Goal: Information Seeking & Learning: Understand process/instructions

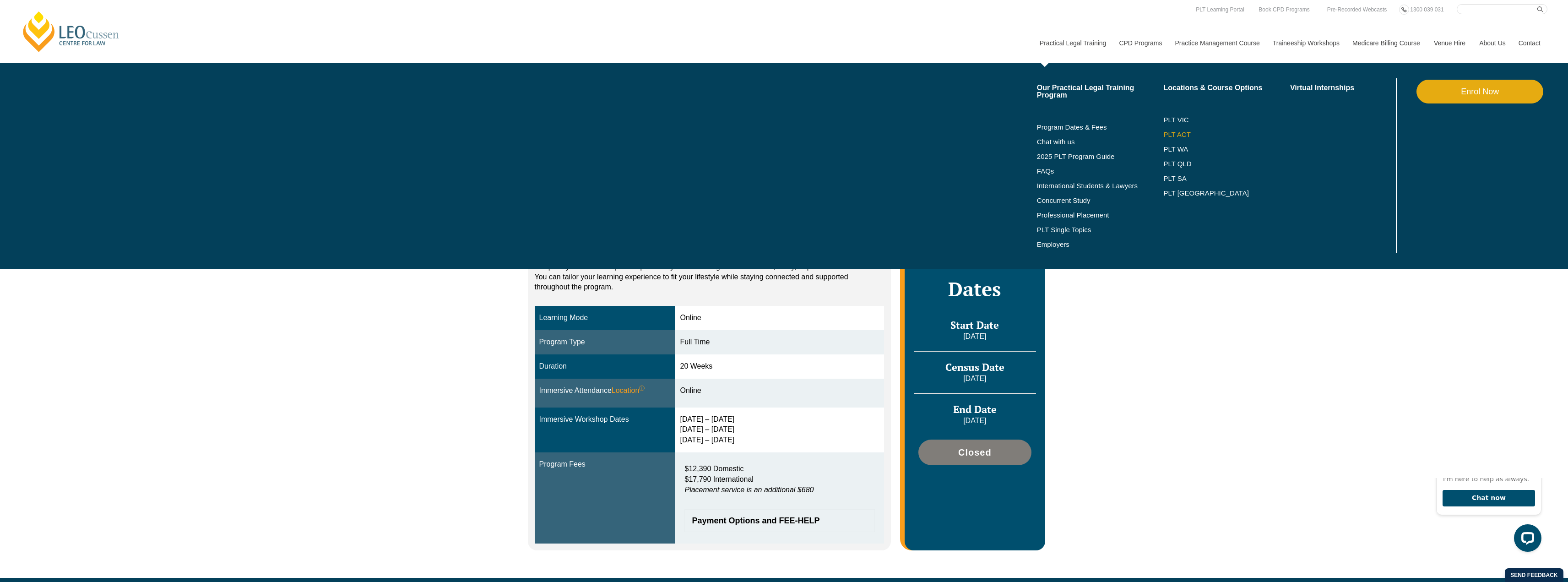
click at [1176, 135] on link "PLT ACT" at bounding box center [1227, 134] width 127 height 8
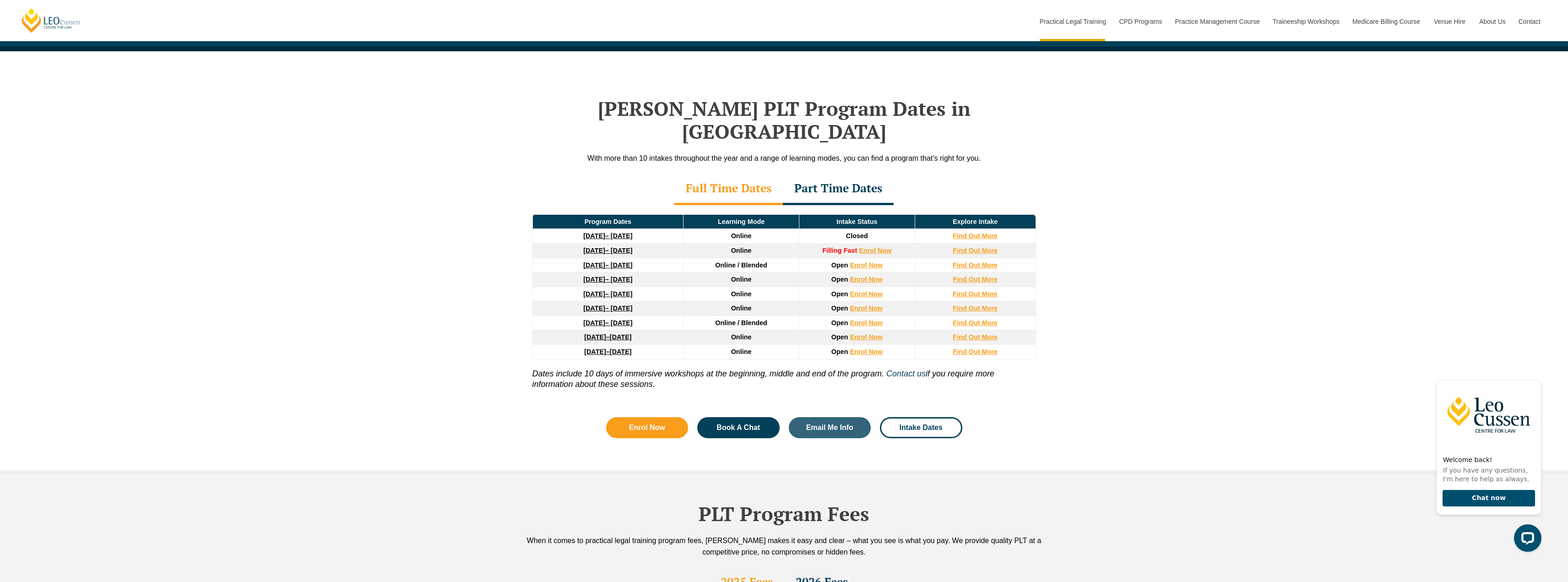
scroll to position [1144, 0]
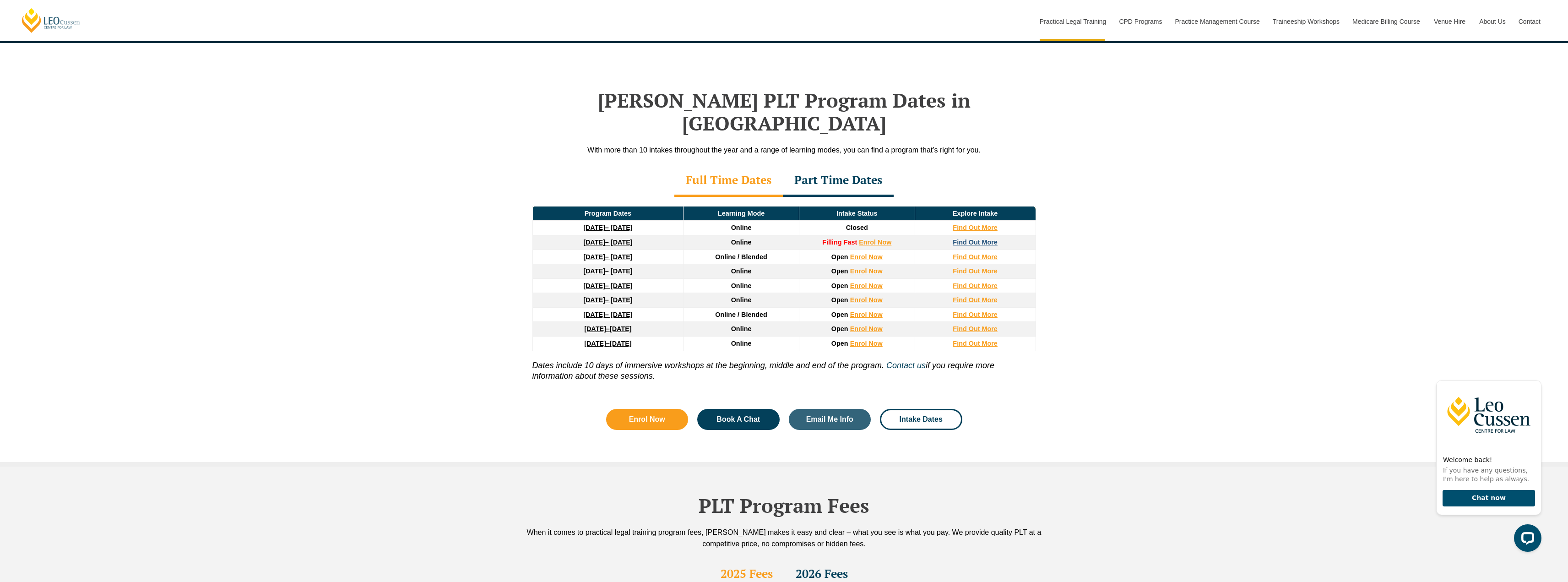
click at [975, 239] on strong "Find Out More" at bounding box center [975, 243] width 45 height 8
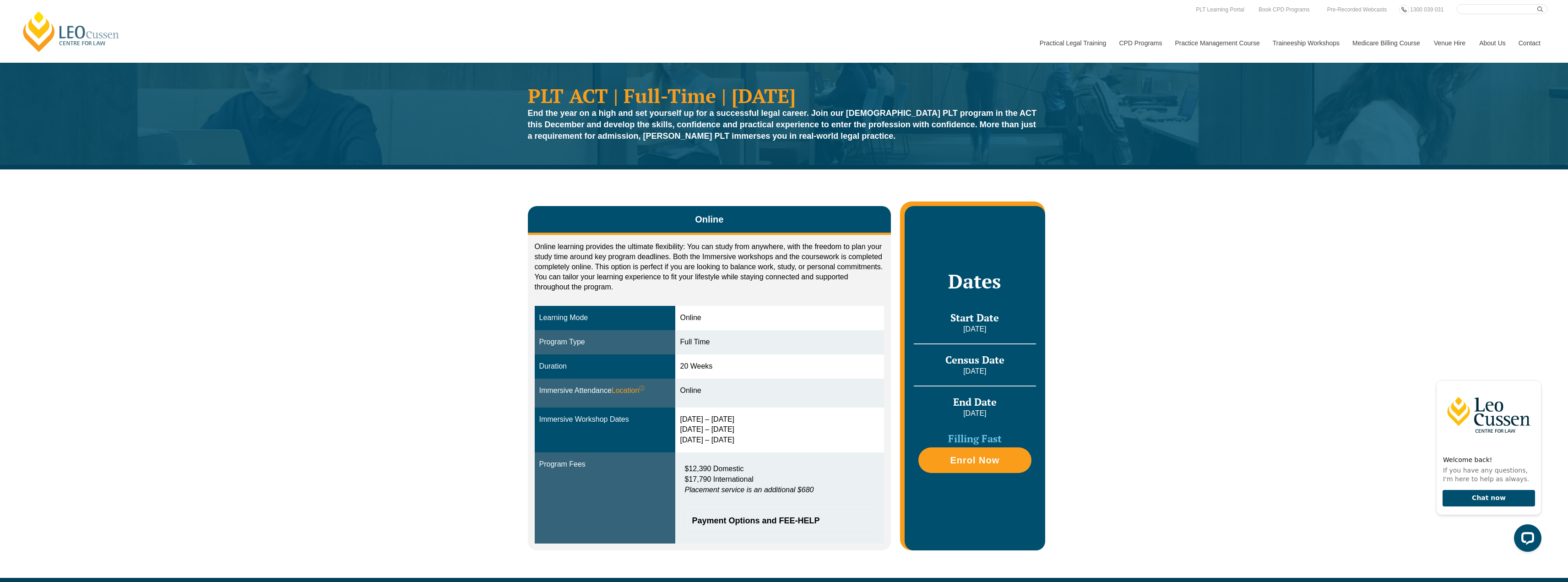
click at [1495, 12] on input "Search here" at bounding box center [1502, 8] width 90 height 10
type input "terms"
click at [1540, 10] on icon "submit" at bounding box center [1540, 9] width 6 height 6
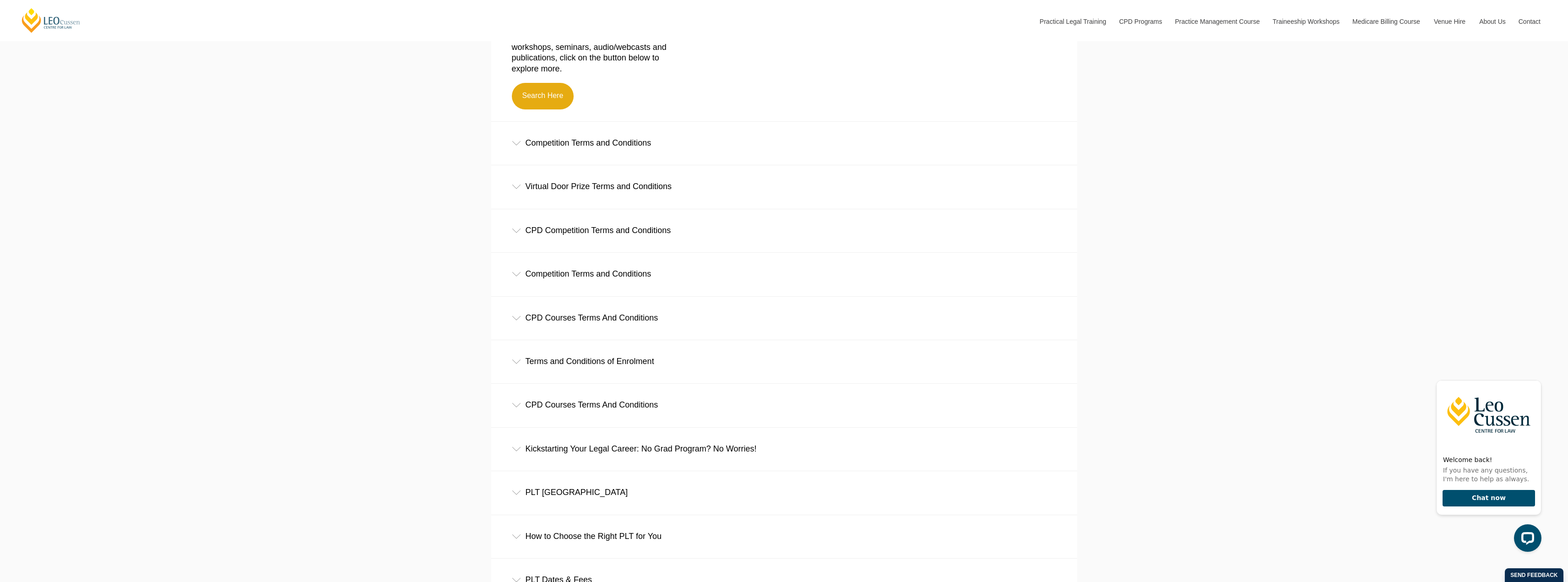
scroll to position [595, 0]
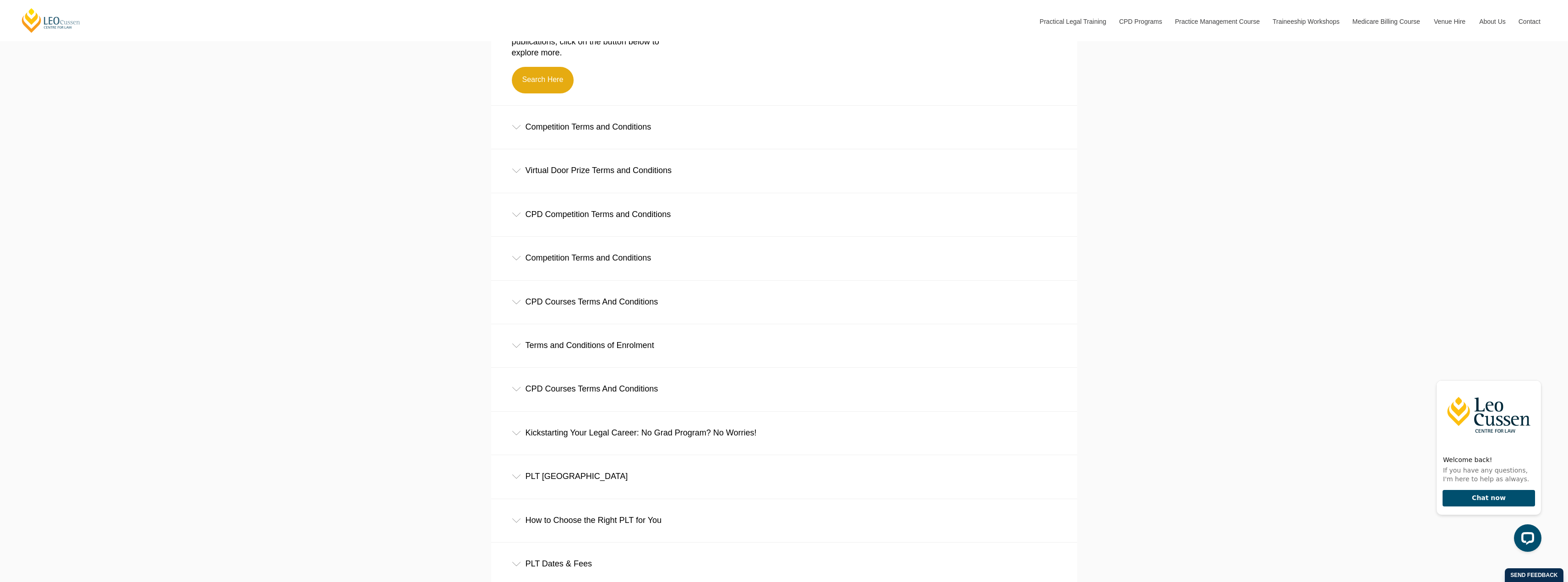
click at [520, 356] on div "Terms and Conditions of Enrolment" at bounding box center [784, 345] width 586 height 42
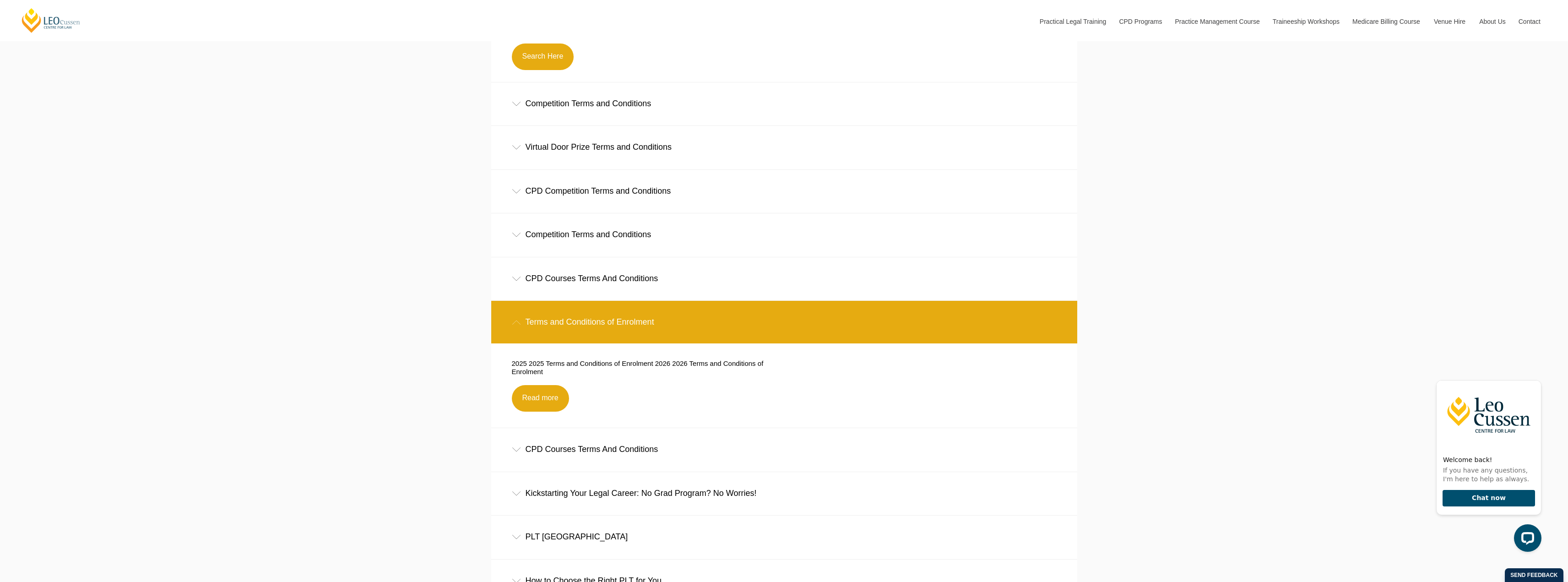
scroll to position [640, 0]
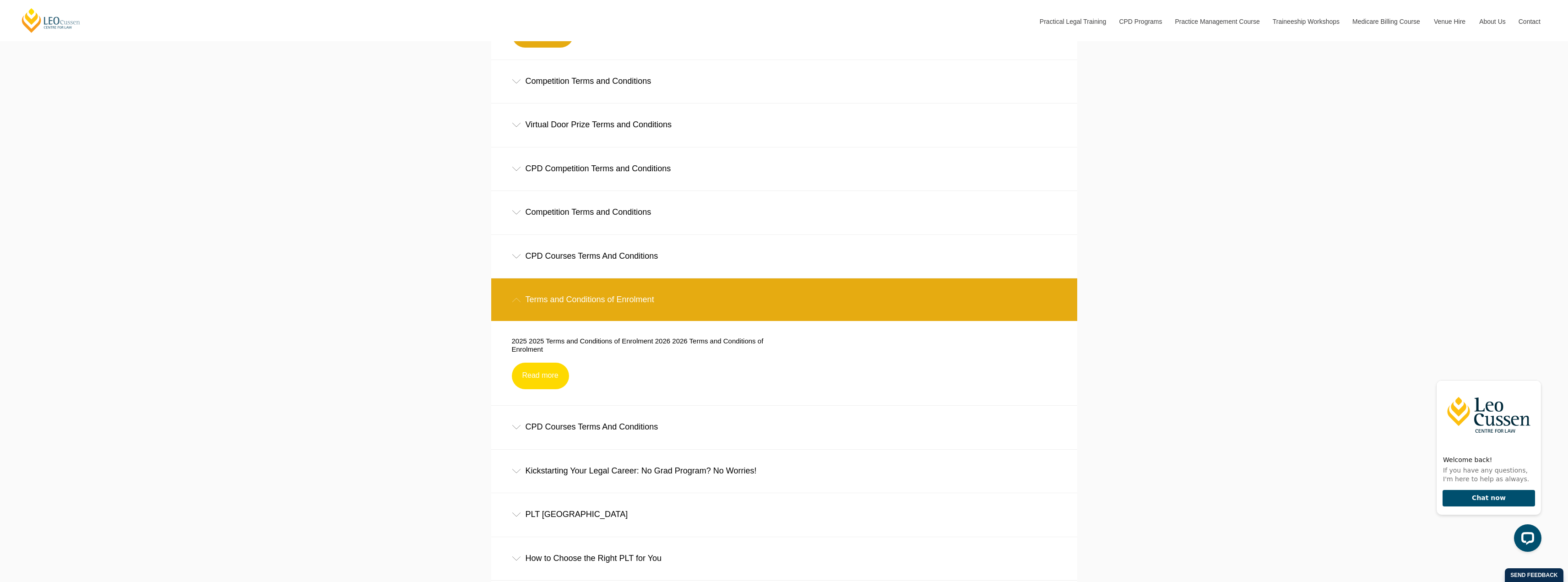
click at [547, 380] on link "Read more" at bounding box center [540, 376] width 57 height 26
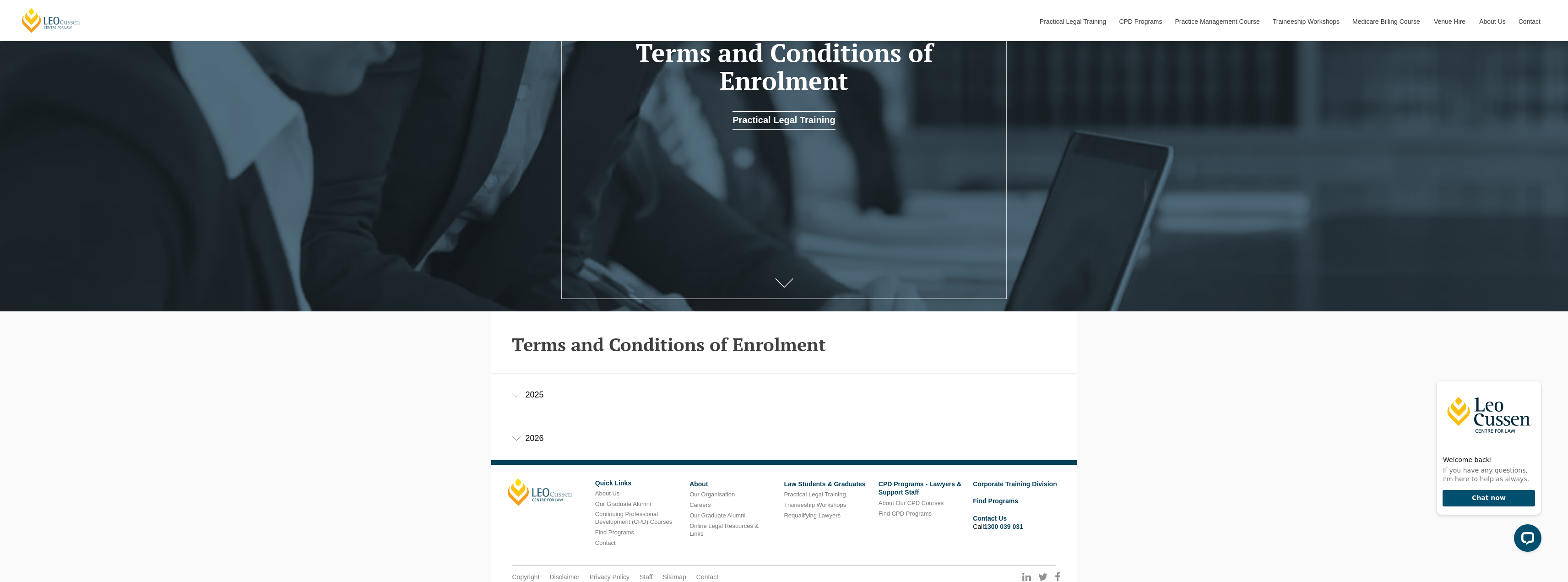
click at [532, 406] on div "2025" at bounding box center [784, 394] width 586 height 42
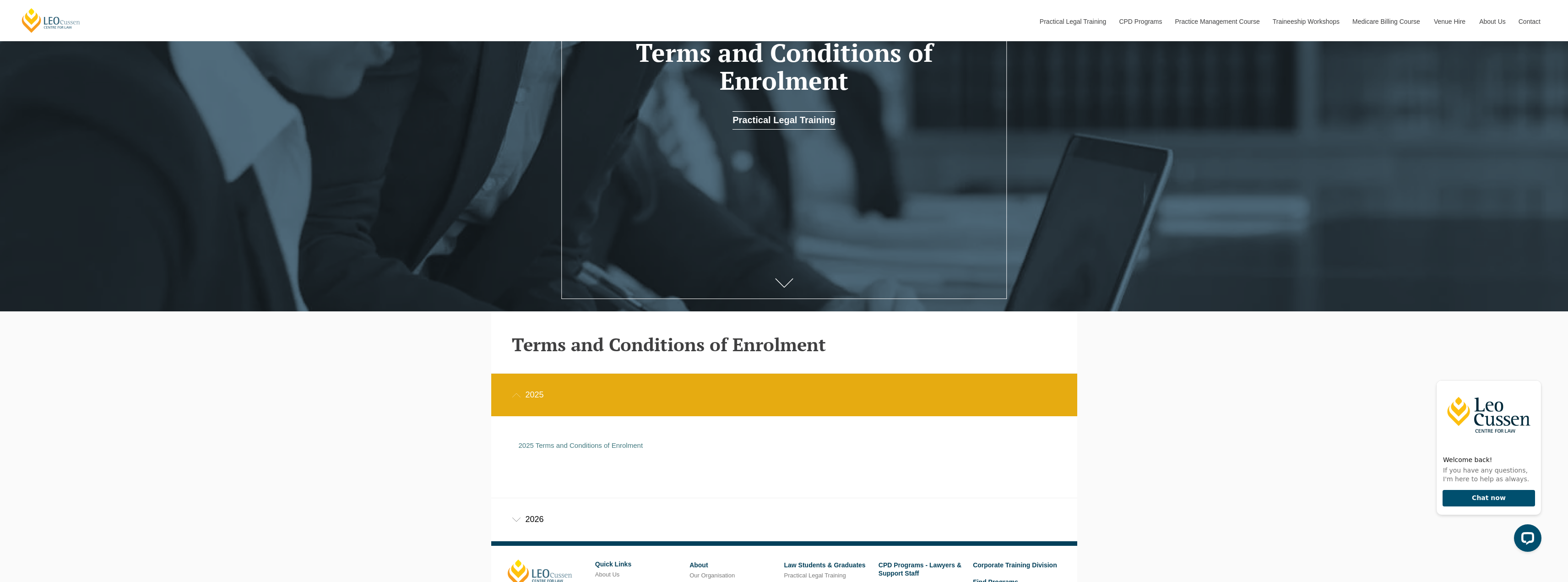
scroll to position [275, 0]
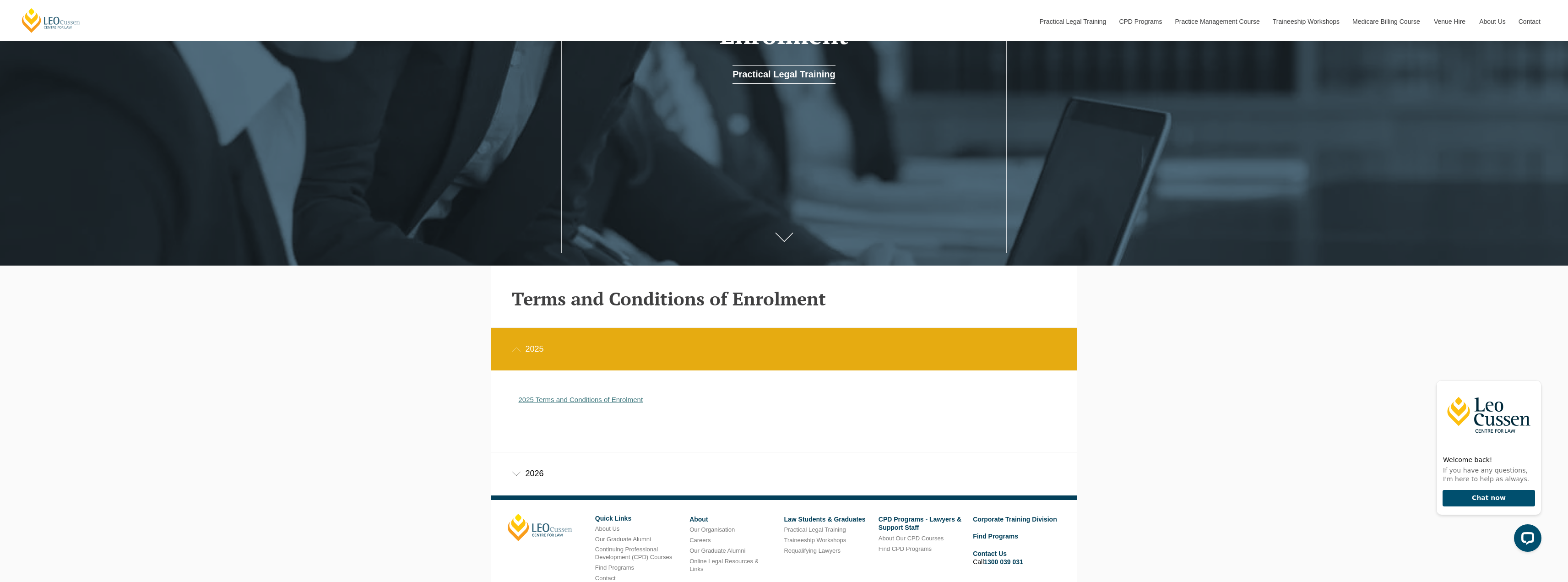
click at [589, 397] on link "2025 Terms and Conditions of Enrolment" at bounding box center [580, 400] width 124 height 8
